Goal: Transaction & Acquisition: Purchase product/service

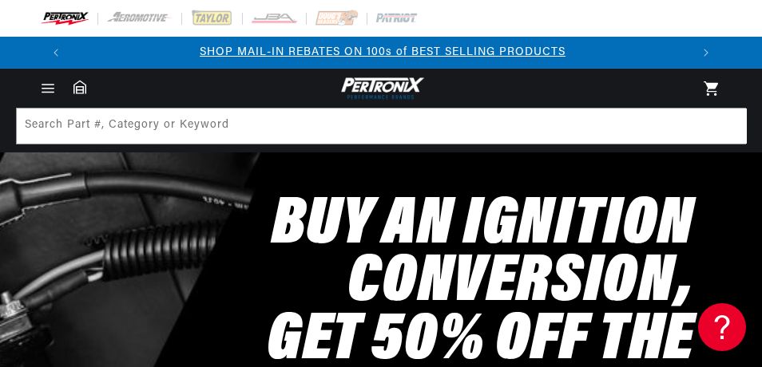
click at [264, 191] on div "Buy an Ignition Conversion, Get 50% off the Matching Coil SHOP NOW" at bounding box center [381, 337] width 682 height 369
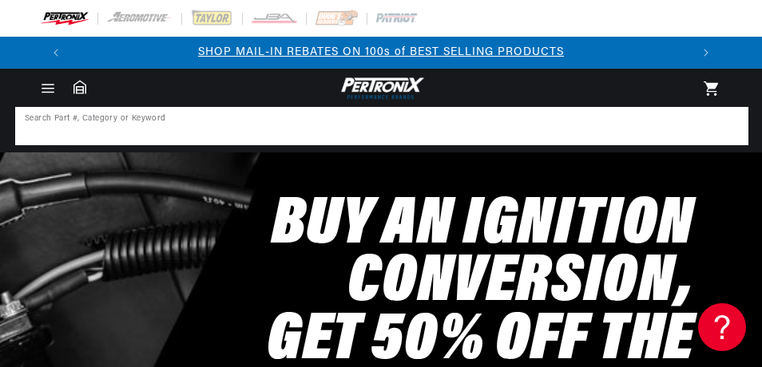
click at [173, 133] on input at bounding box center [382, 126] width 730 height 35
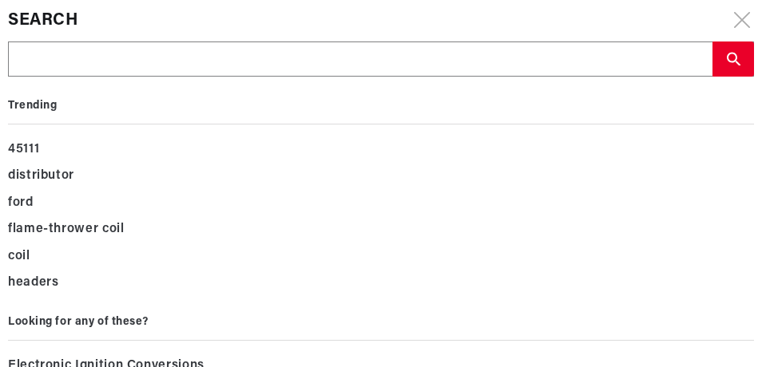
scroll to position [0, 620]
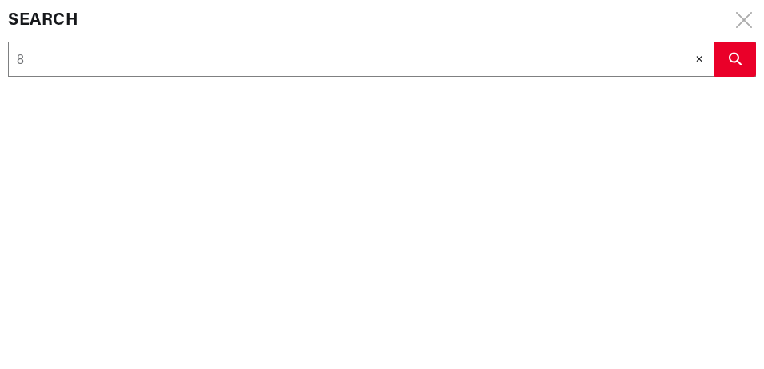
type input "8"
type input "84"
type input "840"
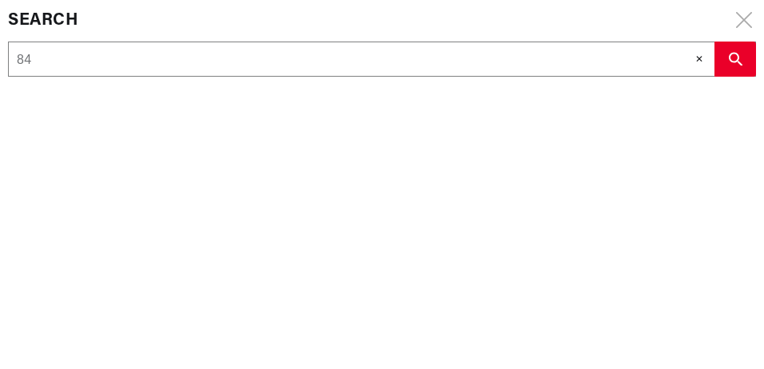
type input "840"
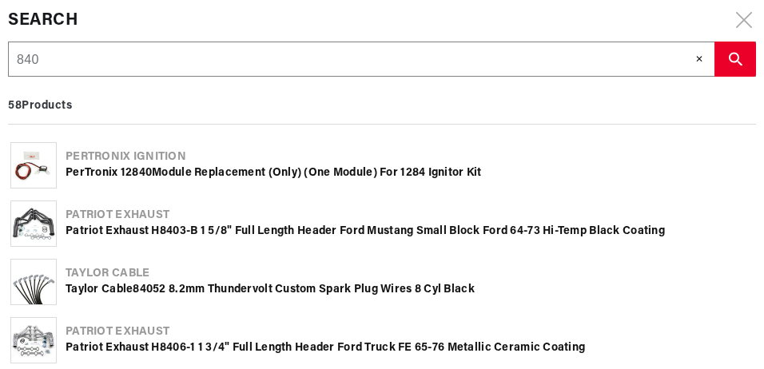
type input "8404"
type input "84043"
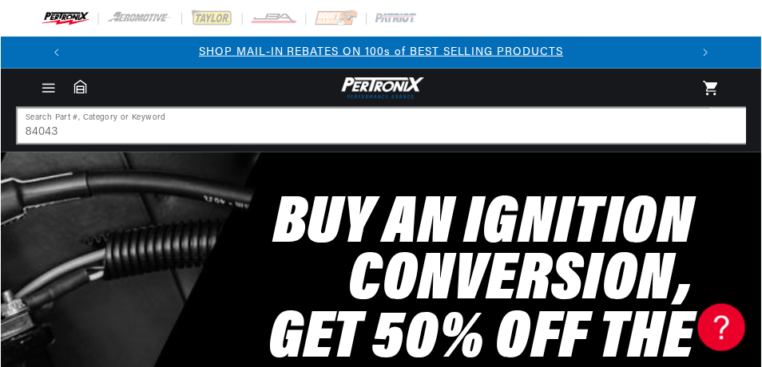
scroll to position [0, 618]
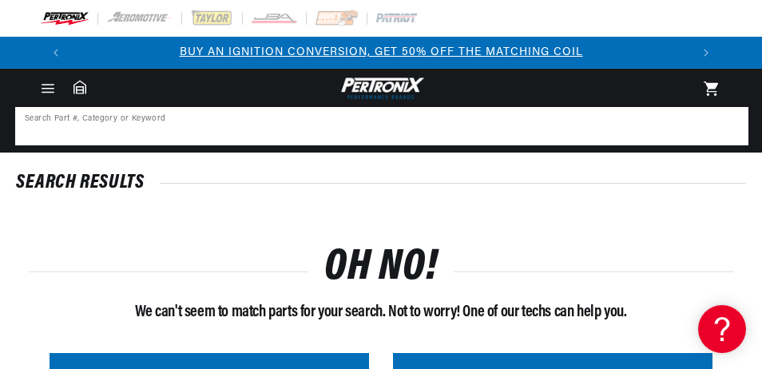
click at [76, 127] on input at bounding box center [382, 126] width 730 height 35
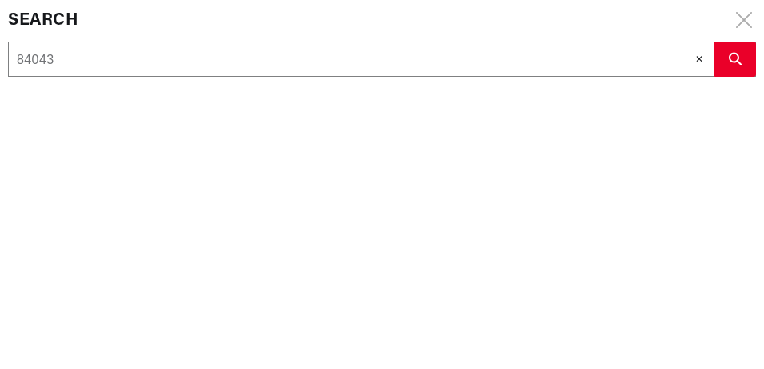
scroll to position [0, 1240]
drag, startPoint x: 83, startPoint y: 61, endPoint x: -38, endPoint y: 59, distance: 121.4
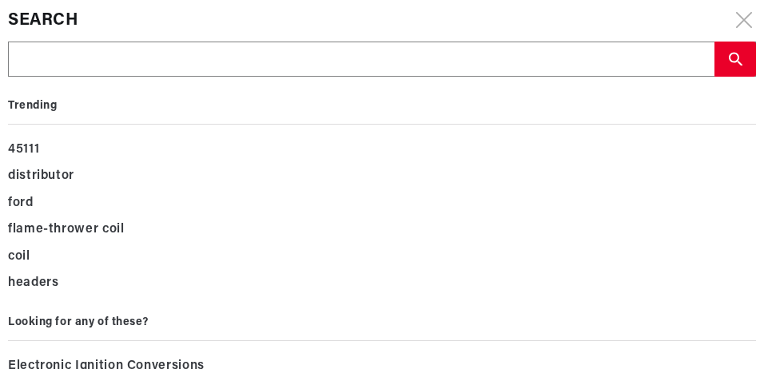
type input "4"
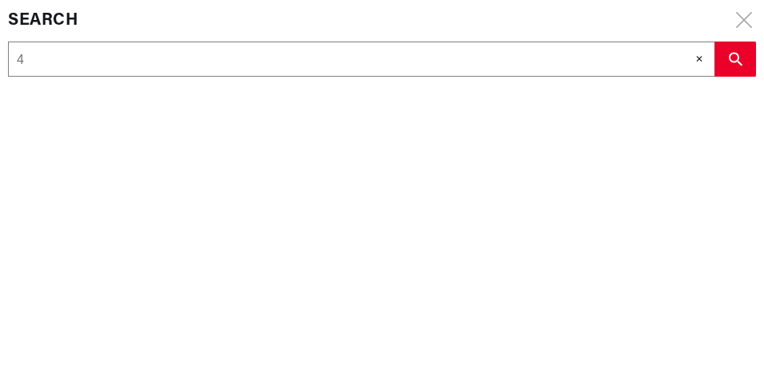
type input "48"
type input "482"
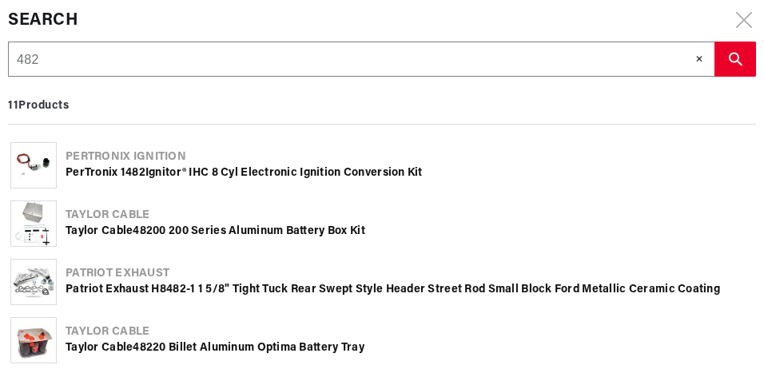
type input "4824"
type input "48243"
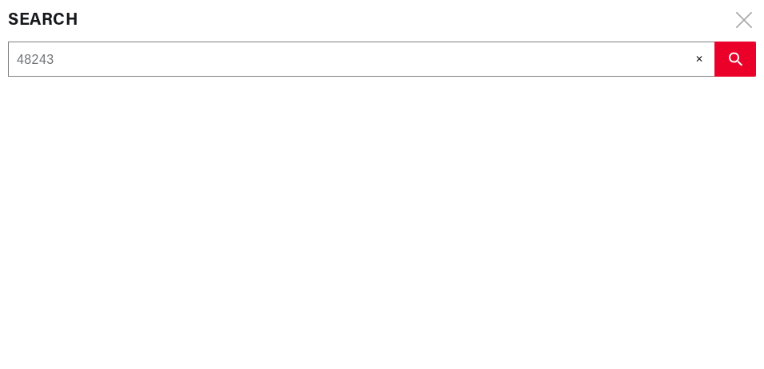
type input "48243."
type input "48243"
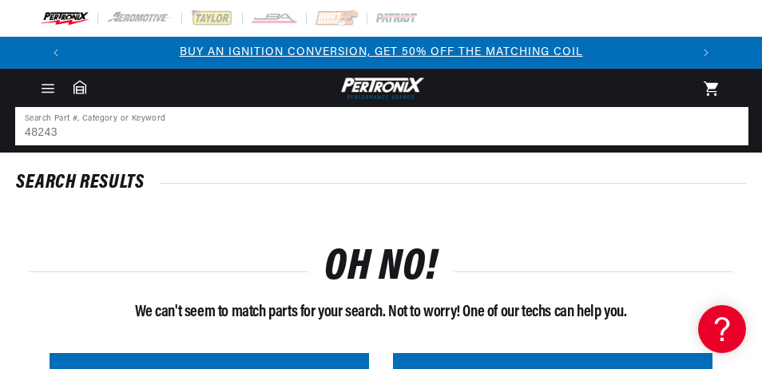
drag, startPoint x: 70, startPoint y: 130, endPoint x: 27, endPoint y: 133, distance: 43.2
click at [27, 133] on input "48243" at bounding box center [382, 126] width 730 height 35
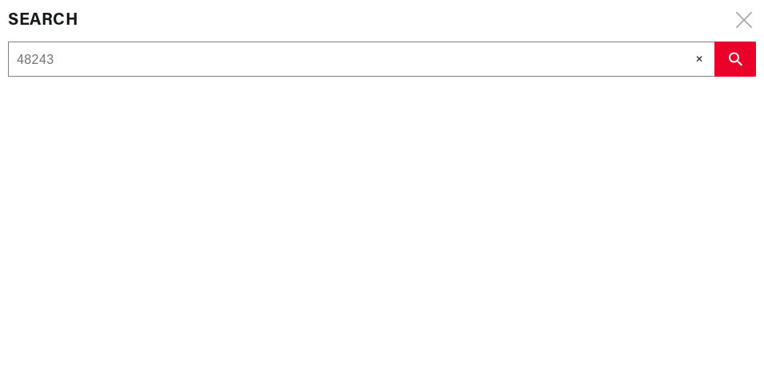
type input "4824"
type input "482"
type input "48"
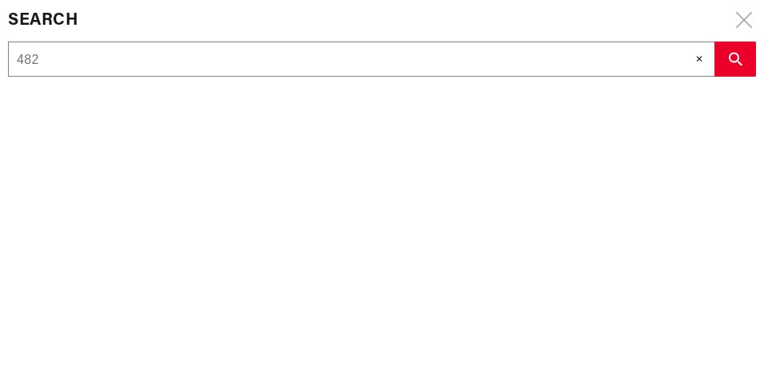
type input "48"
type input "4"
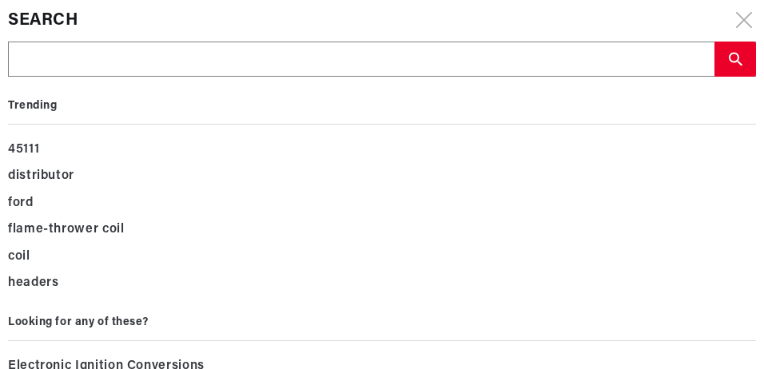
type input "8"
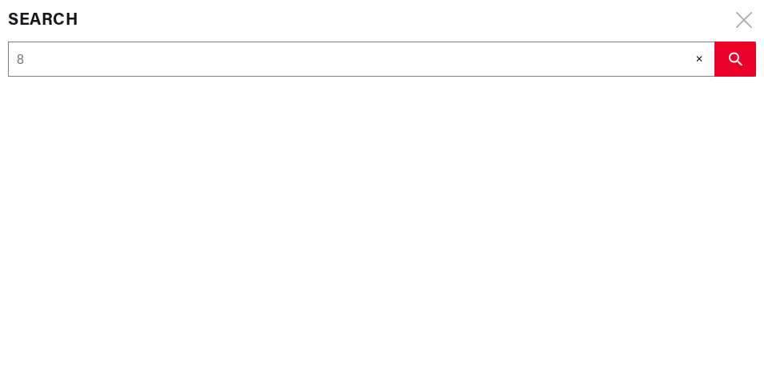
type input "84"
type input "846"
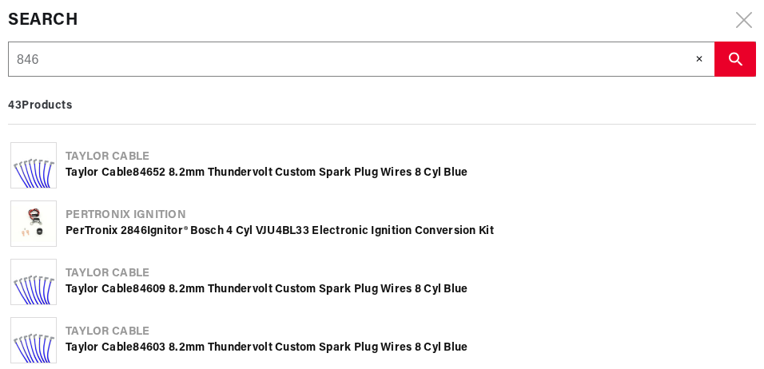
type input "8464"
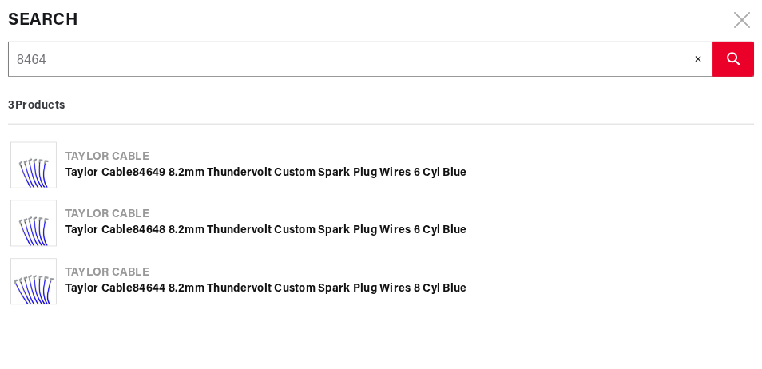
scroll to position [0, 620]
type input "84643"
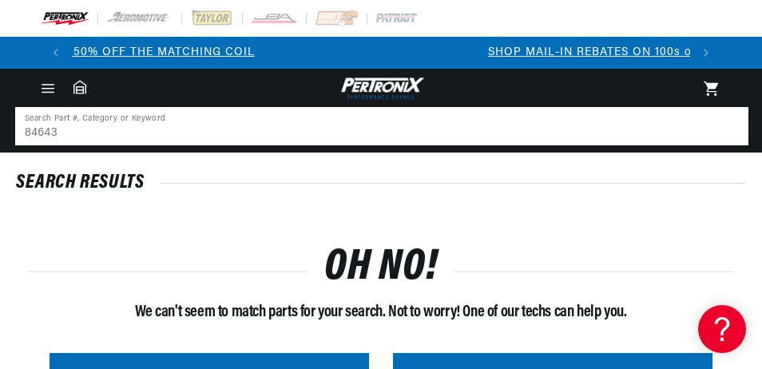
scroll to position [0, 69]
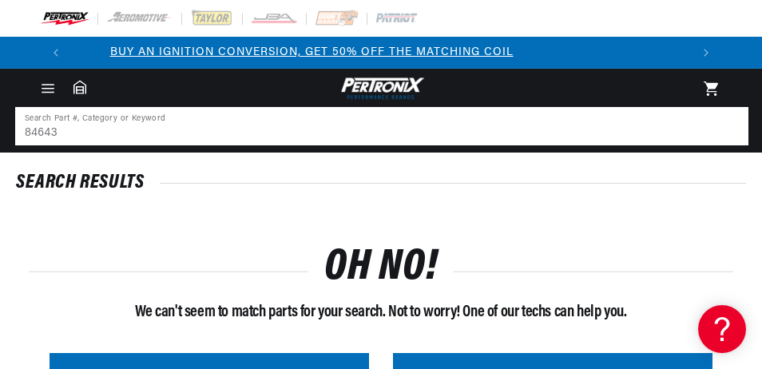
drag, startPoint x: 89, startPoint y: 131, endPoint x: -73, endPoint y: 130, distance: 161.3
click at [0, 130] on html "Skip to content Your cart Your cart is empty Get the right parts the first time…" at bounding box center [381, 184] width 762 height 369
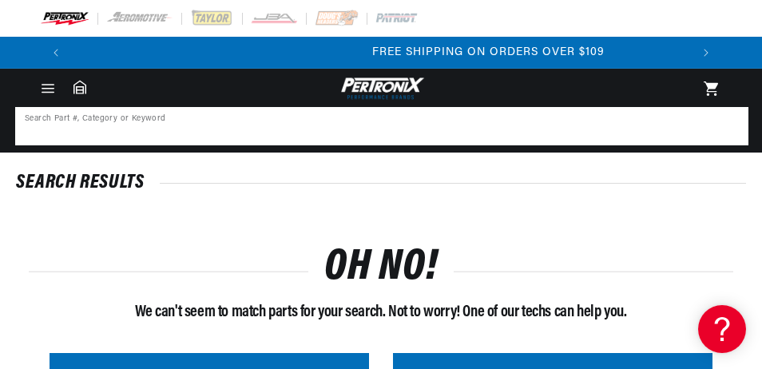
scroll to position [0, 1236]
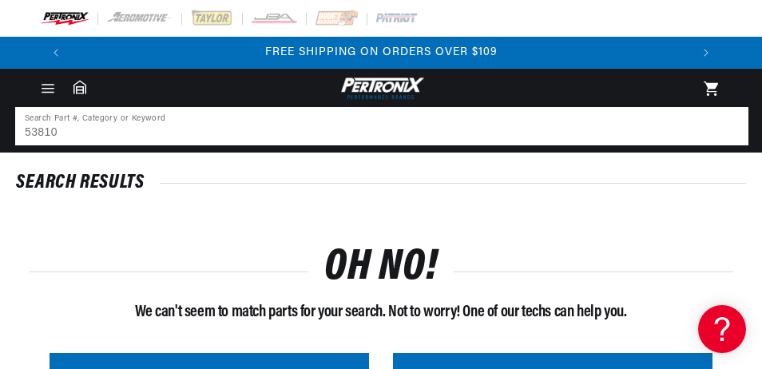
type input "53810"
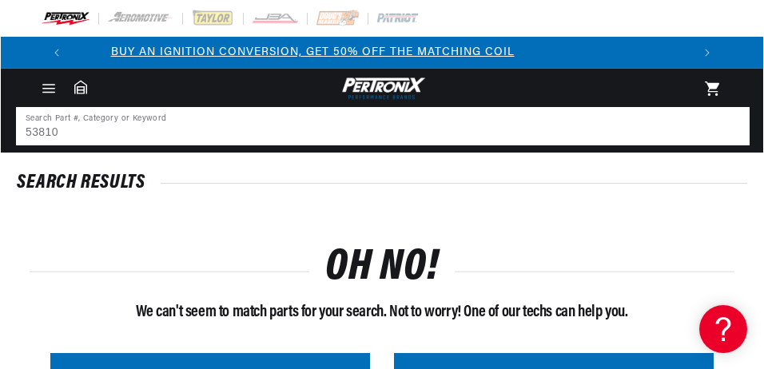
scroll to position [0, 0]
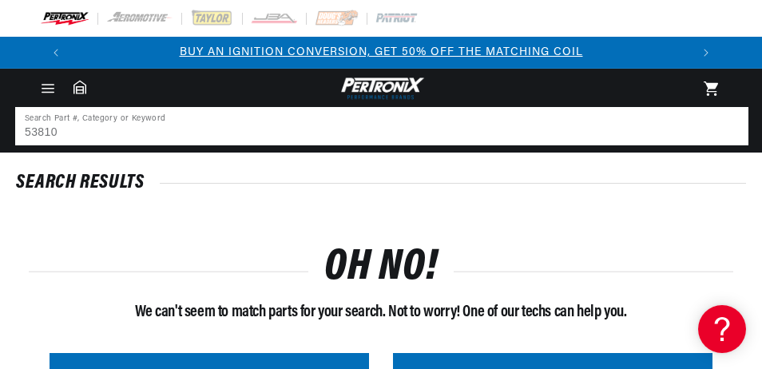
drag, startPoint x: 59, startPoint y: 129, endPoint x: 6, endPoint y: 133, distance: 52.8
click at [0, 133] on html "Skip to content Your cart Your cart is empty Get the right parts the first time…" at bounding box center [381, 184] width 762 height 369
drag, startPoint x: 41, startPoint y: 131, endPoint x: 29, endPoint y: 131, distance: 12.0
click at [29, 131] on input "53810" at bounding box center [382, 126] width 730 height 35
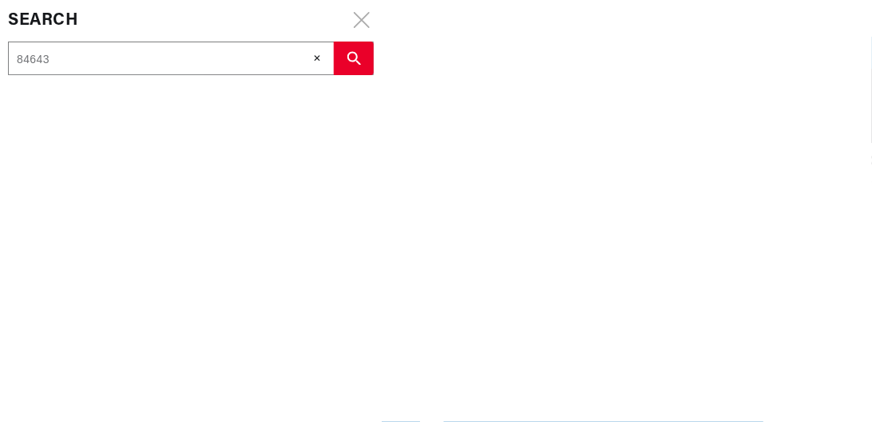
scroll to position [0, 643]
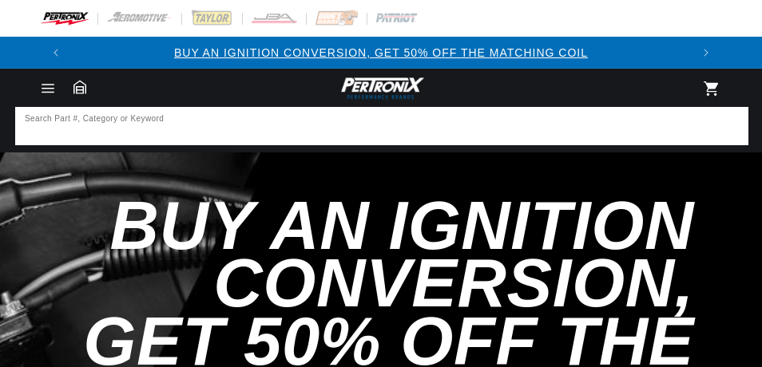
click at [150, 131] on input at bounding box center [382, 126] width 730 height 35
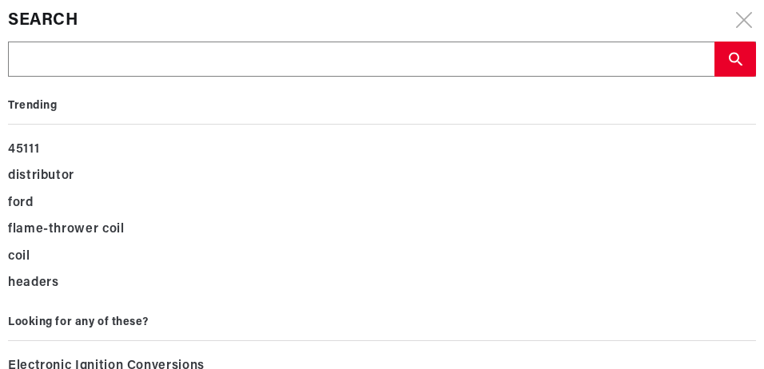
type input "5"
type input "58"
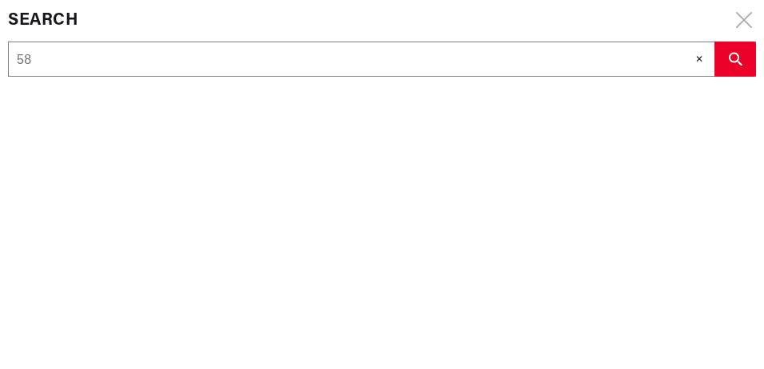
type input "5"
type input "53"
type input "538"
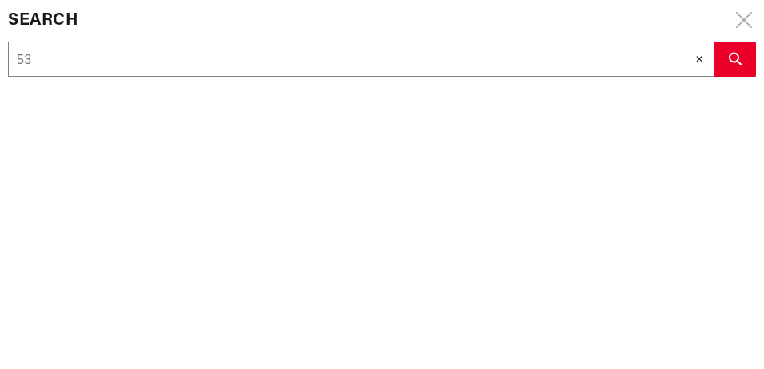
type input "538"
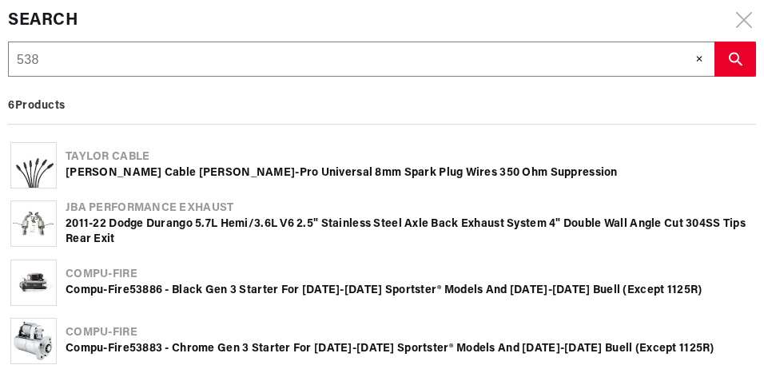
type input "5381"
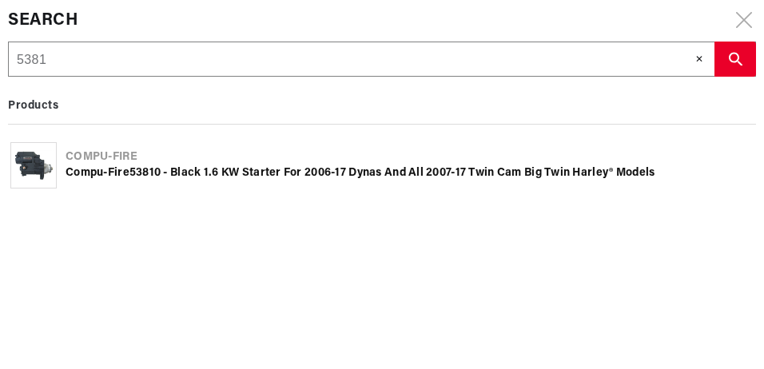
type input "53810"
click at [48, 174] on img at bounding box center [33, 165] width 45 height 30
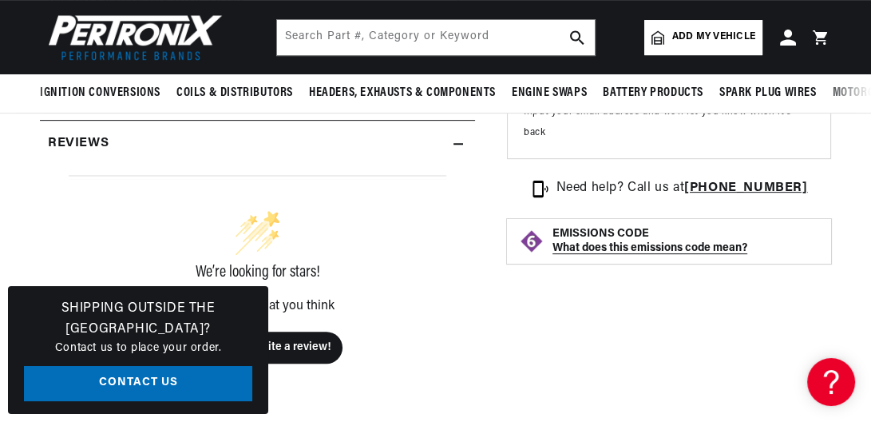
scroll to position [627, 0]
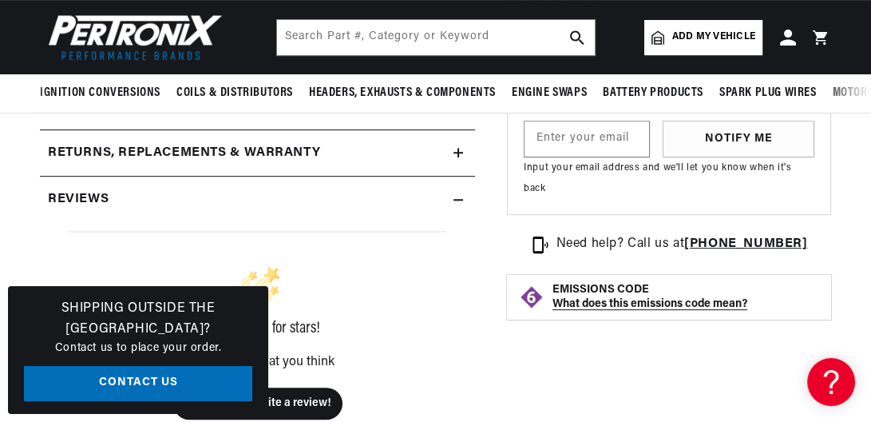
click at [454, 153] on icon at bounding box center [459, 153] width 10 height 0
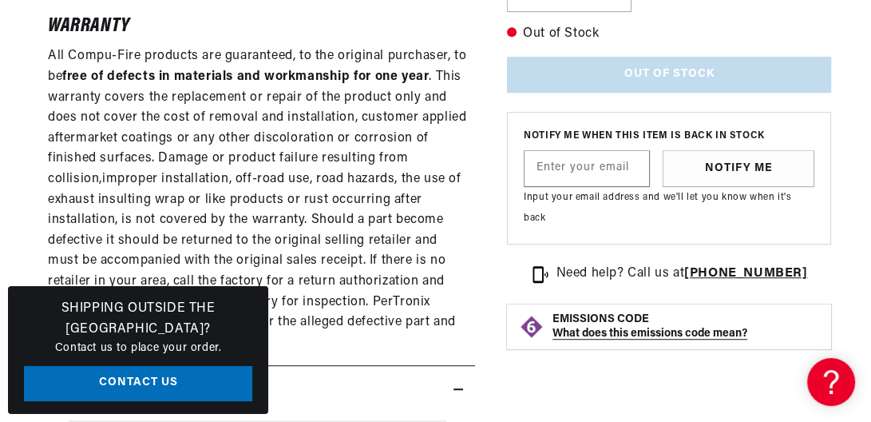
scroll to position [0, 727]
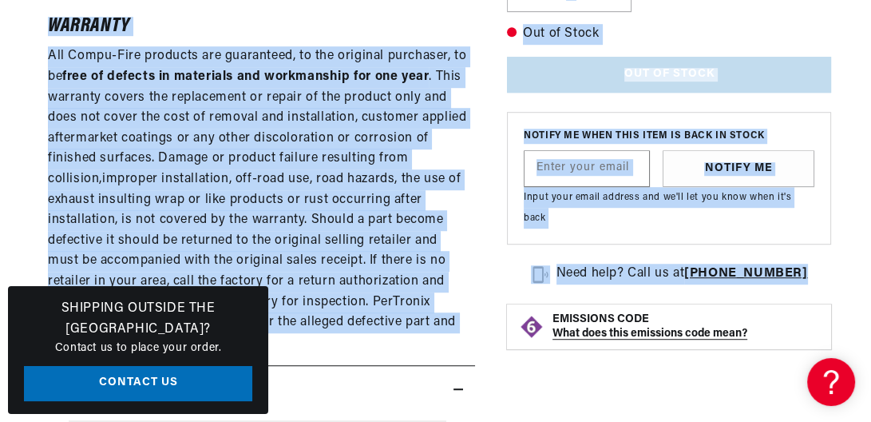
drag, startPoint x: 43, startPoint y: 21, endPoint x: 522, endPoint y: 339, distance: 575.5
click at [466, 159] on div "Returns at Pertronix are accepted within 90 days of purchase with prior authori…" at bounding box center [257, 58] width 435 height 589
click at [464, 216] on div "Returns at Pertronix are accepted within 90 days of purchase with prior authori…" at bounding box center [257, 58] width 435 height 589
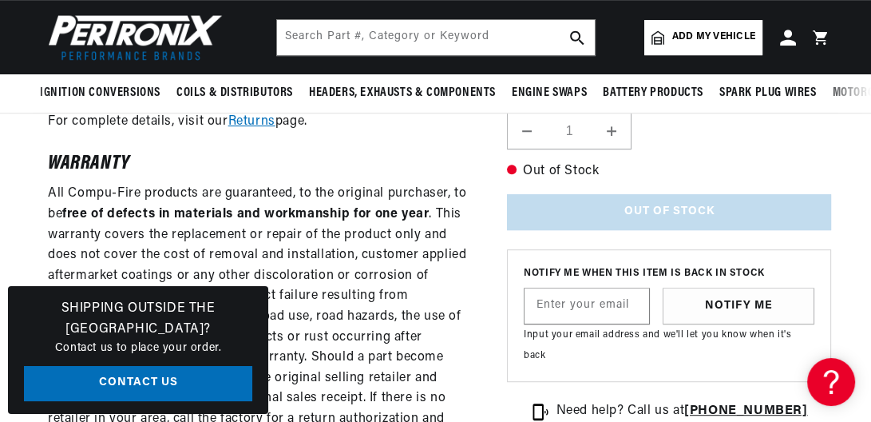
scroll to position [0, 0]
